Goal: Task Accomplishment & Management: Use online tool/utility

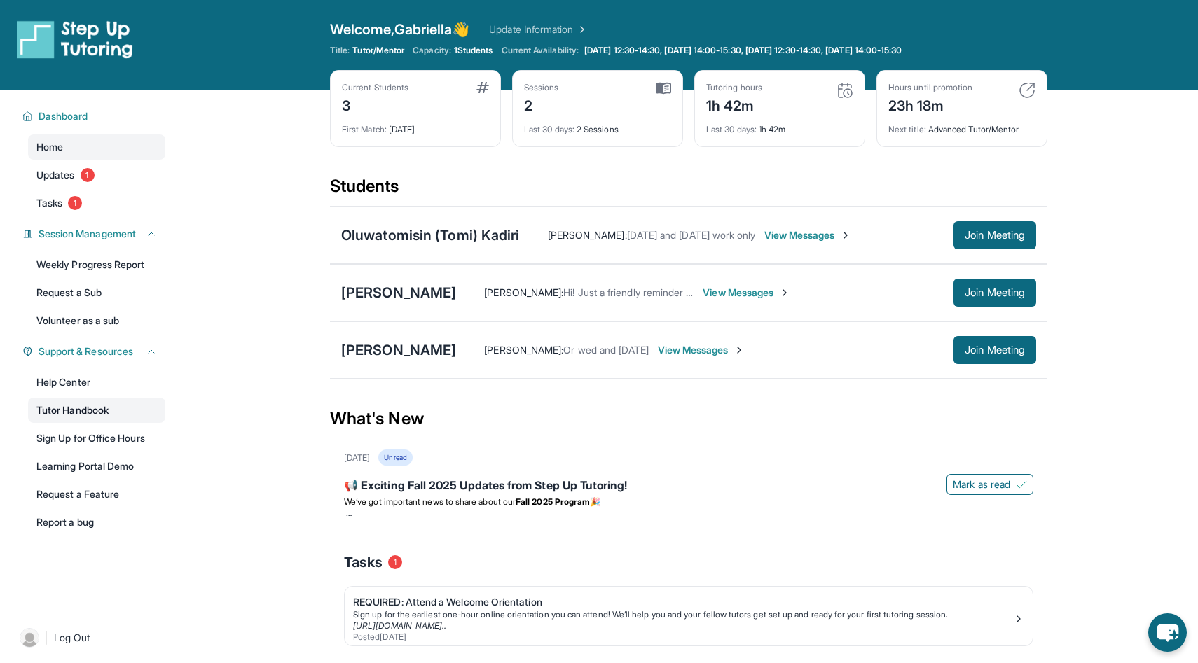
click at [74, 408] on link "Tutor Handbook" at bounding box center [96, 410] width 137 height 25
click at [987, 294] on span "Join Meeting" at bounding box center [995, 293] width 60 height 8
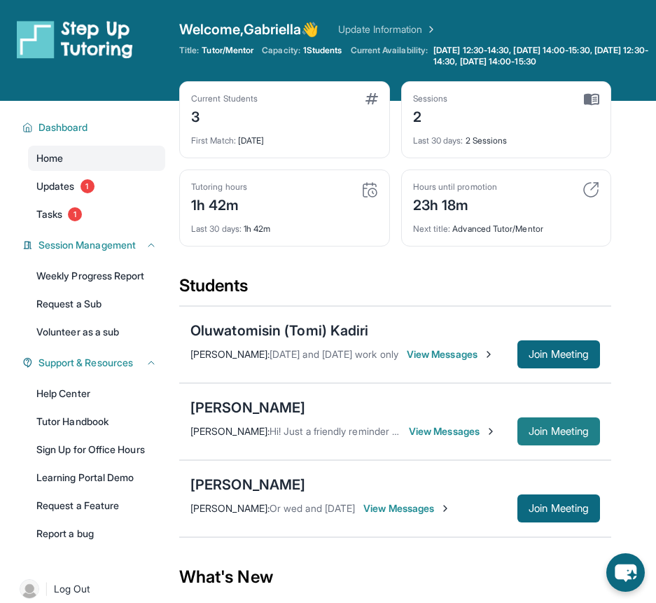
click at [557, 432] on span "Join Meeting" at bounding box center [559, 431] width 60 height 8
